Goal: Task Accomplishment & Management: Manage account settings

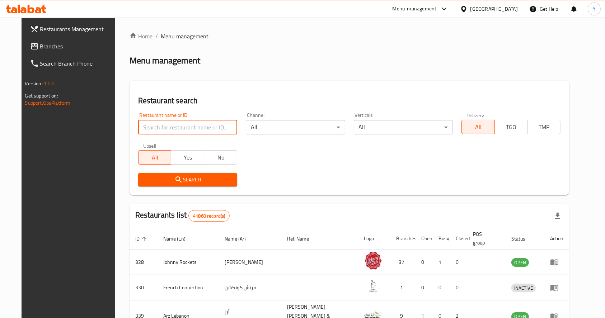
click at [209, 130] on input "search" at bounding box center [187, 127] width 99 height 14
type input "al haaj [PERSON_NAME]"
click button "Search" at bounding box center [187, 179] width 99 height 13
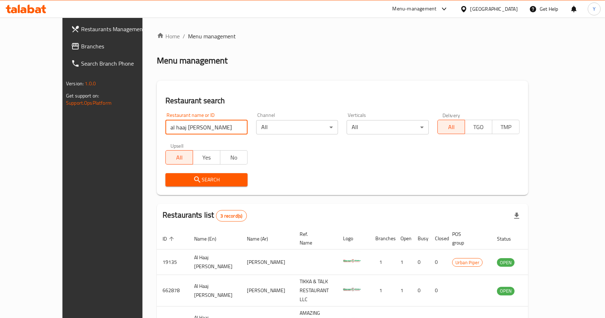
scroll to position [37, 0]
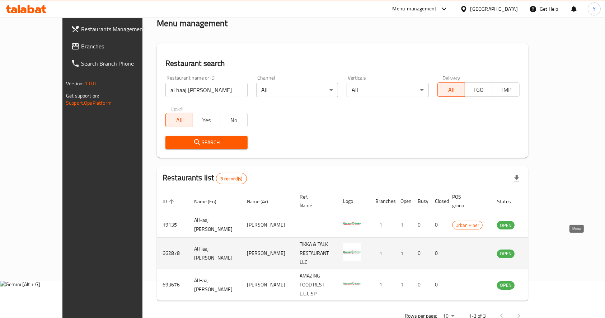
click at [543, 249] on icon "enhanced table" at bounding box center [538, 253] width 9 height 9
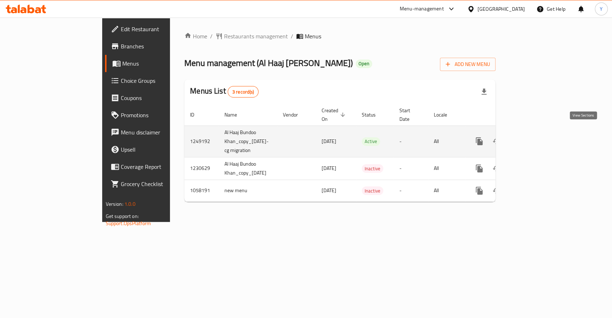
click at [534, 138] on icon "enhanced table" at bounding box center [531, 141] width 6 height 6
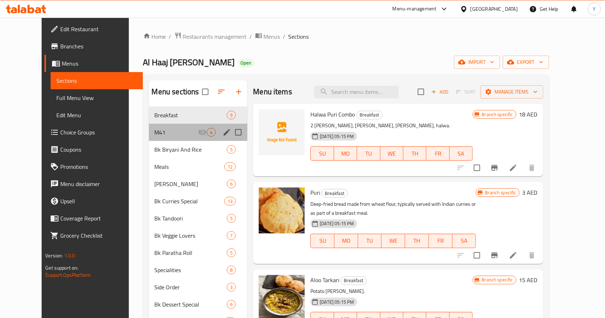
click at [188, 127] on div "M41 4" at bounding box center [198, 132] width 99 height 17
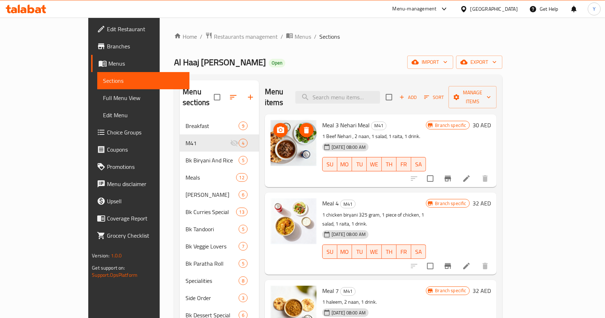
scroll to position [1, 0]
click at [270, 139] on img at bounding box center [293, 142] width 46 height 46
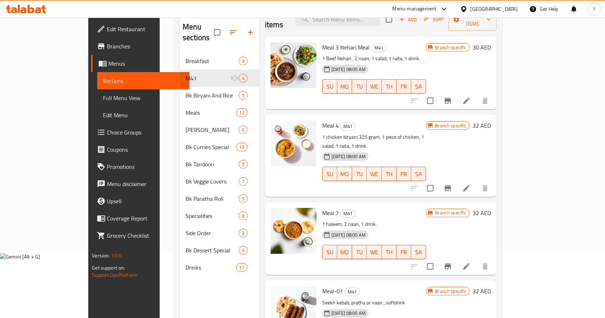
scroll to position [0, 0]
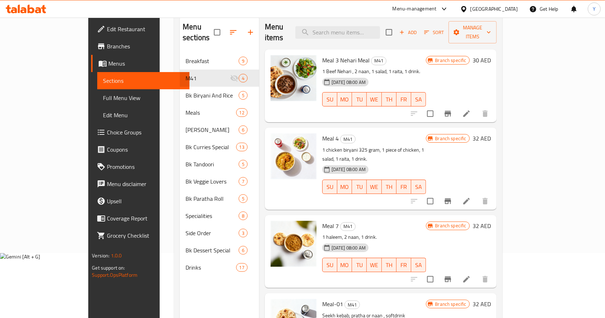
click at [437, 15] on div "Menu-management" at bounding box center [420, 8] width 67 height 17
click at [427, 10] on div "Menu-management" at bounding box center [414, 9] width 44 height 9
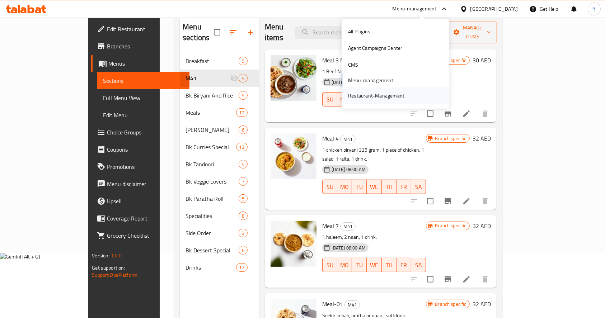
click at [376, 95] on div "Restaurant-Management" at bounding box center [376, 96] width 56 height 8
